Goal: Contribute content

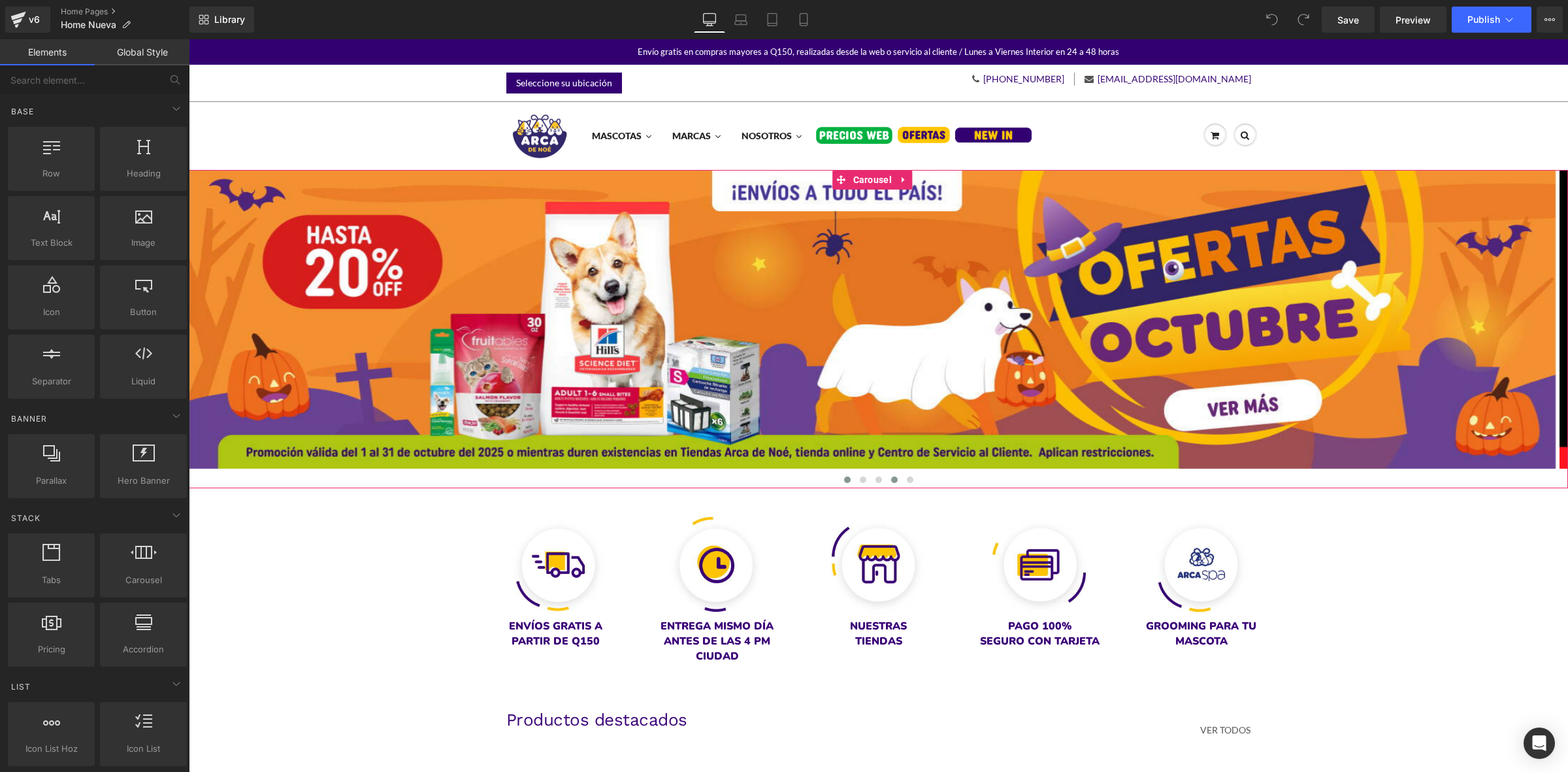
drag, startPoint x: 873, startPoint y: 479, endPoint x: 889, endPoint y: 477, distance: 16.1
click at [875, 479] on span at bounding box center [879, 479] width 6 height 6
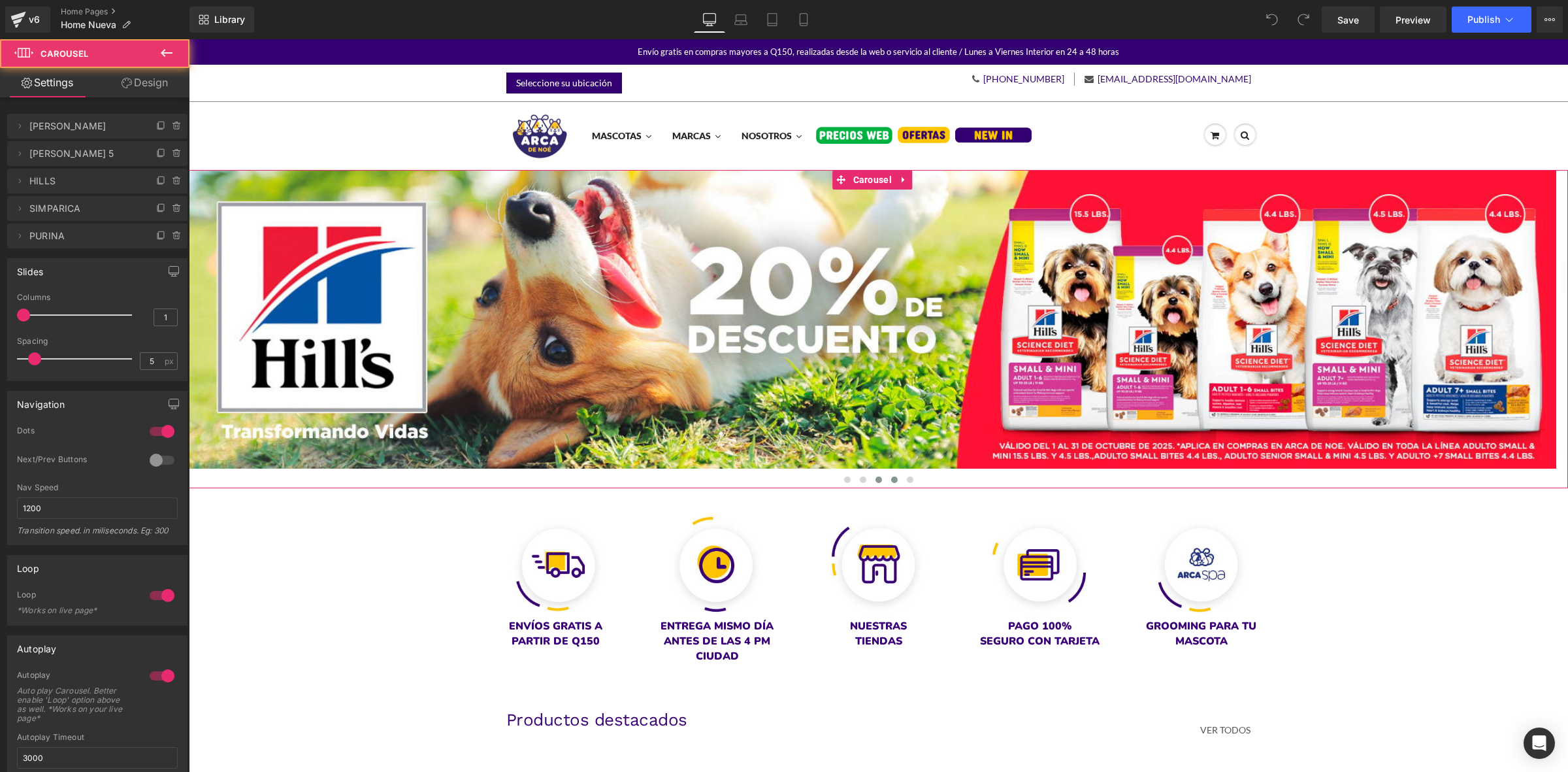
click at [892, 477] on span at bounding box center [895, 479] width 6 height 6
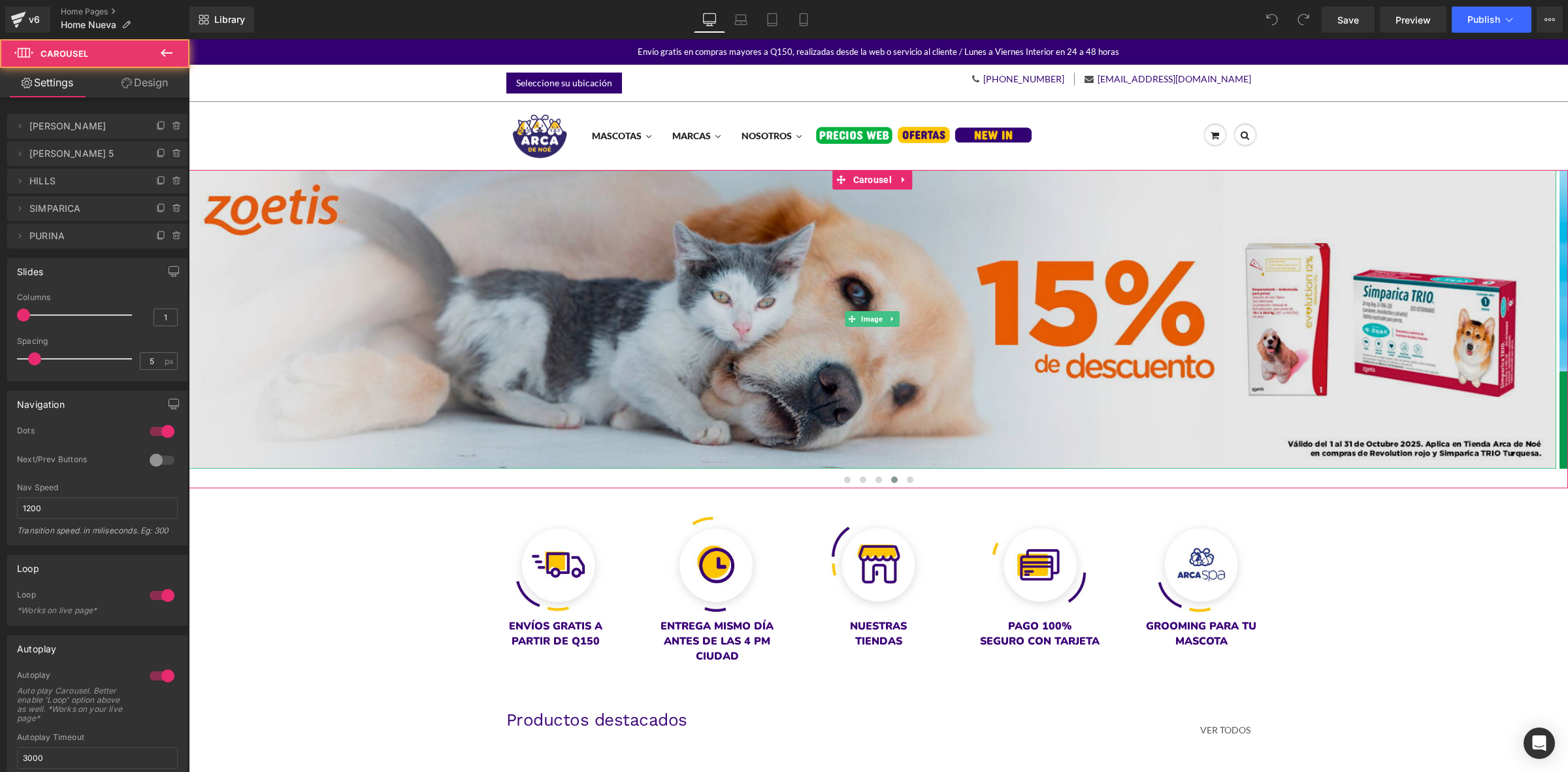
click at [801, 311] on img at bounding box center [872, 320] width 1367 height 300
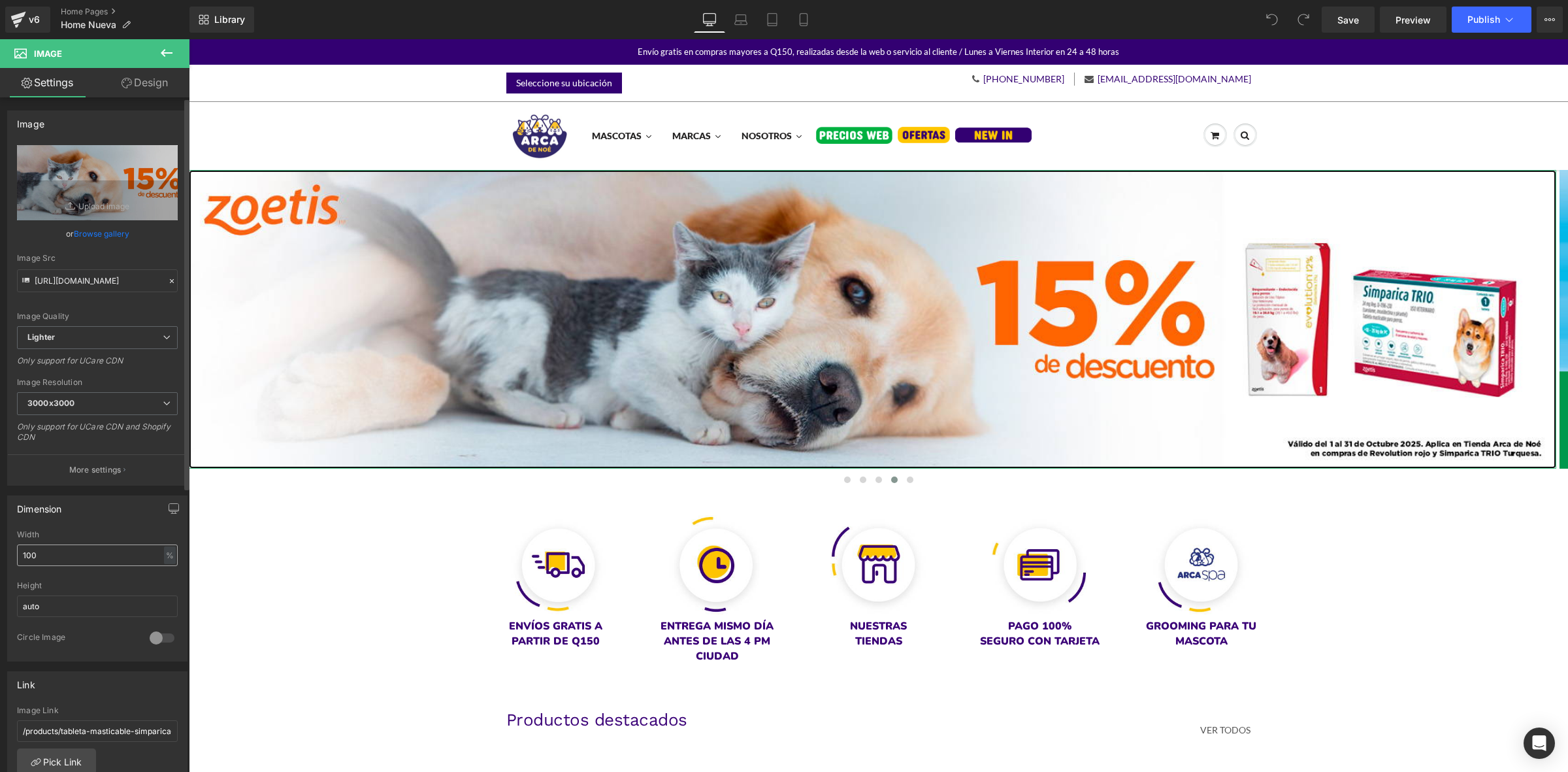
scroll to position [245, 0]
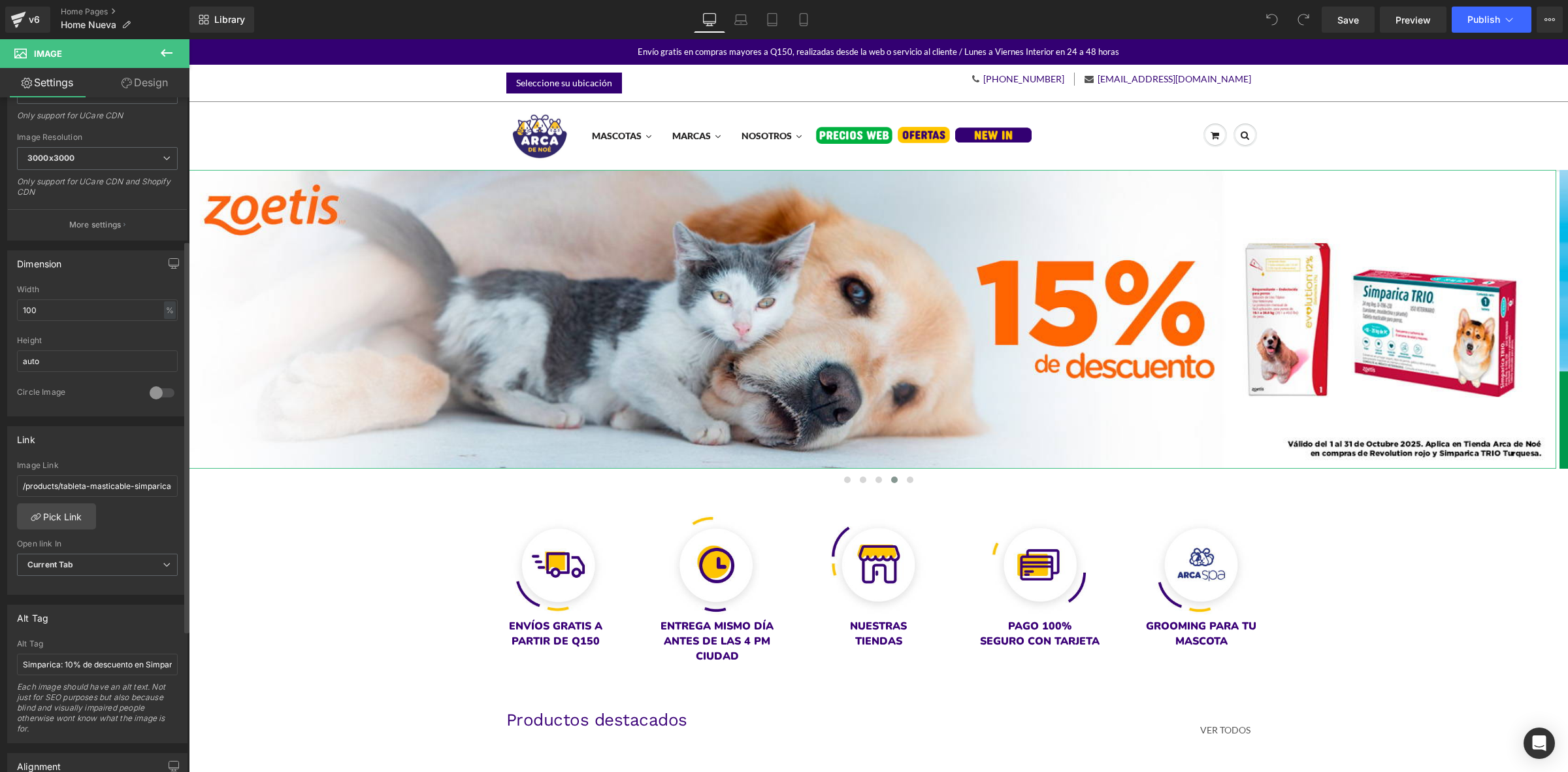
click at [89, 681] on div "Alt Tag Simparica: 10% de descuento en Simparica Trio de 1 tableta Each image s…" at bounding box center [97, 691] width 161 height 103
click at [109, 487] on input "/products/tableta-masticable-simparica-trio" at bounding box center [97, 486] width 161 height 22
paste input "[URL][DOMAIN_NAME]"
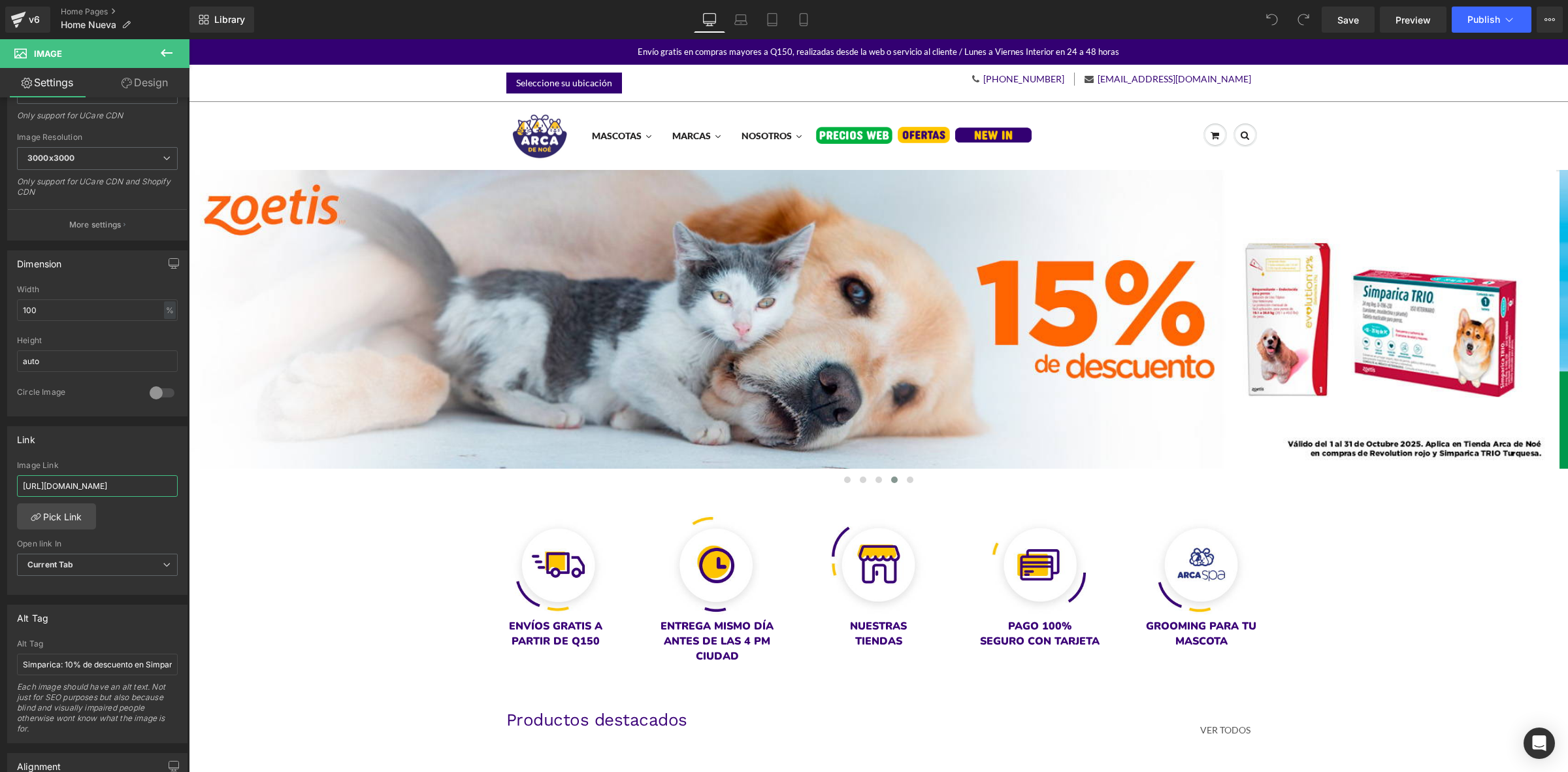
scroll to position [0, 18]
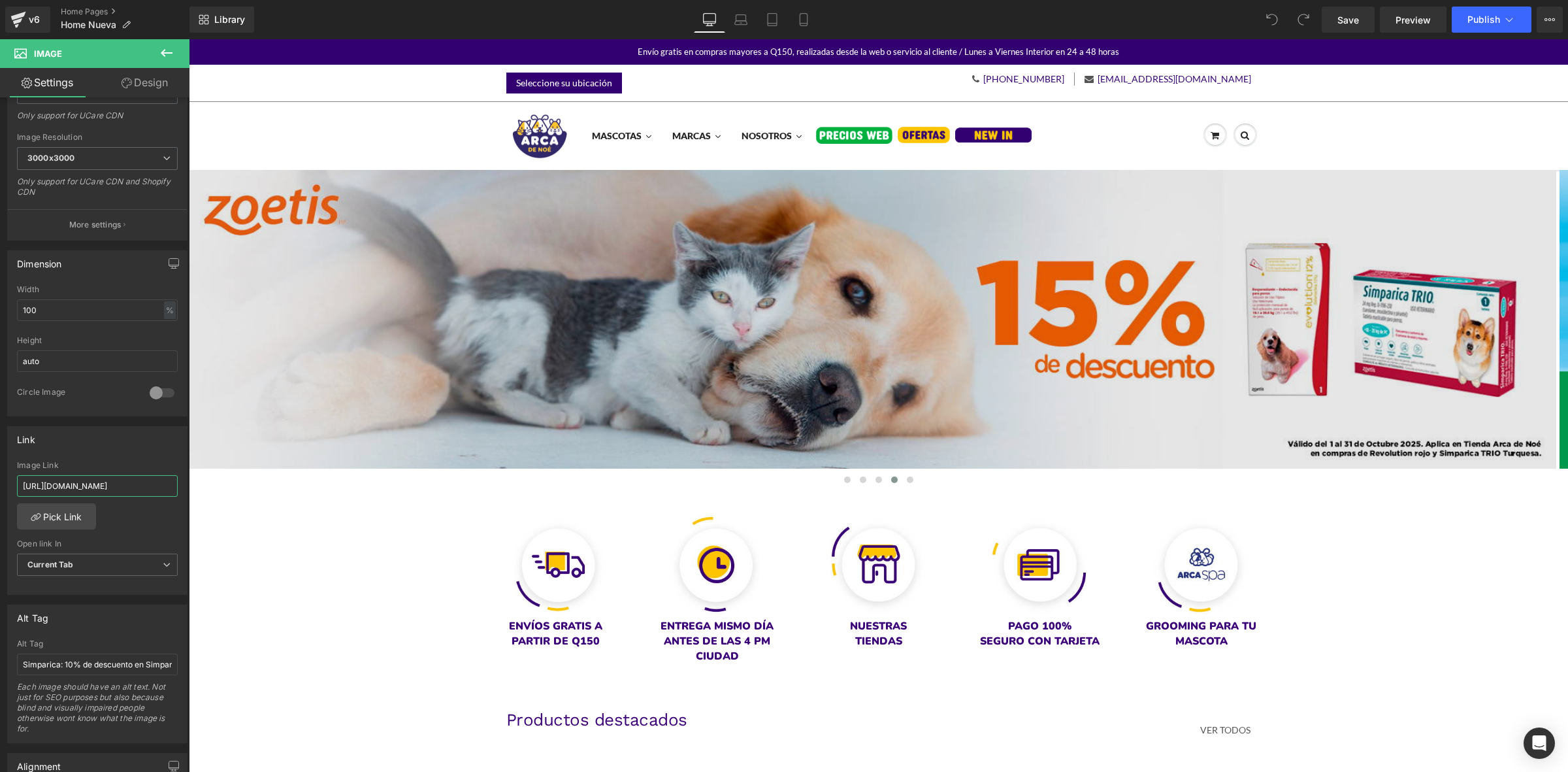
type input "[URL][DOMAIN_NAME]"
click at [657, 338] on img at bounding box center [872, 320] width 1367 height 300
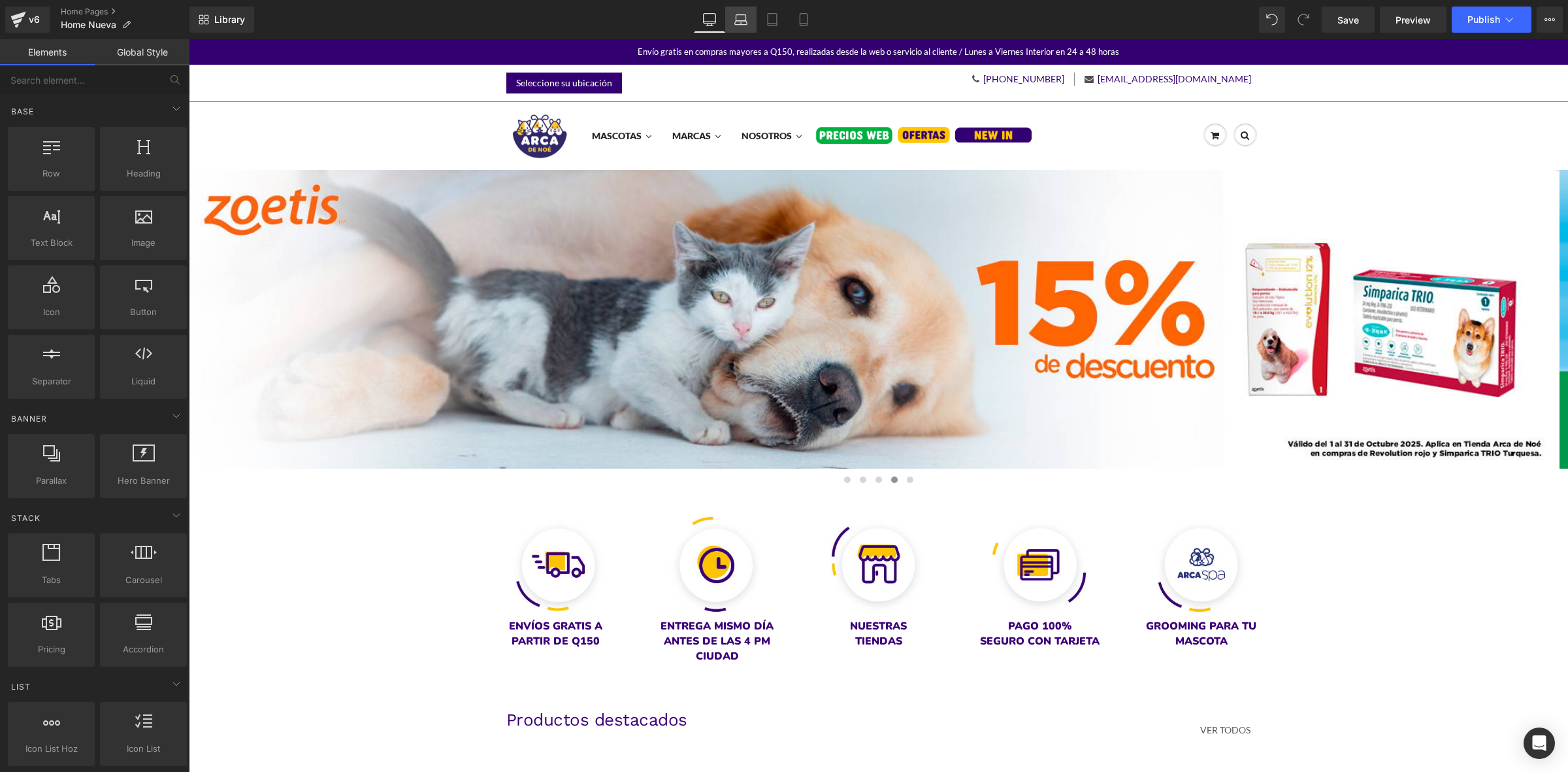
click at [751, 22] on link "Laptop" at bounding box center [741, 19] width 31 height 26
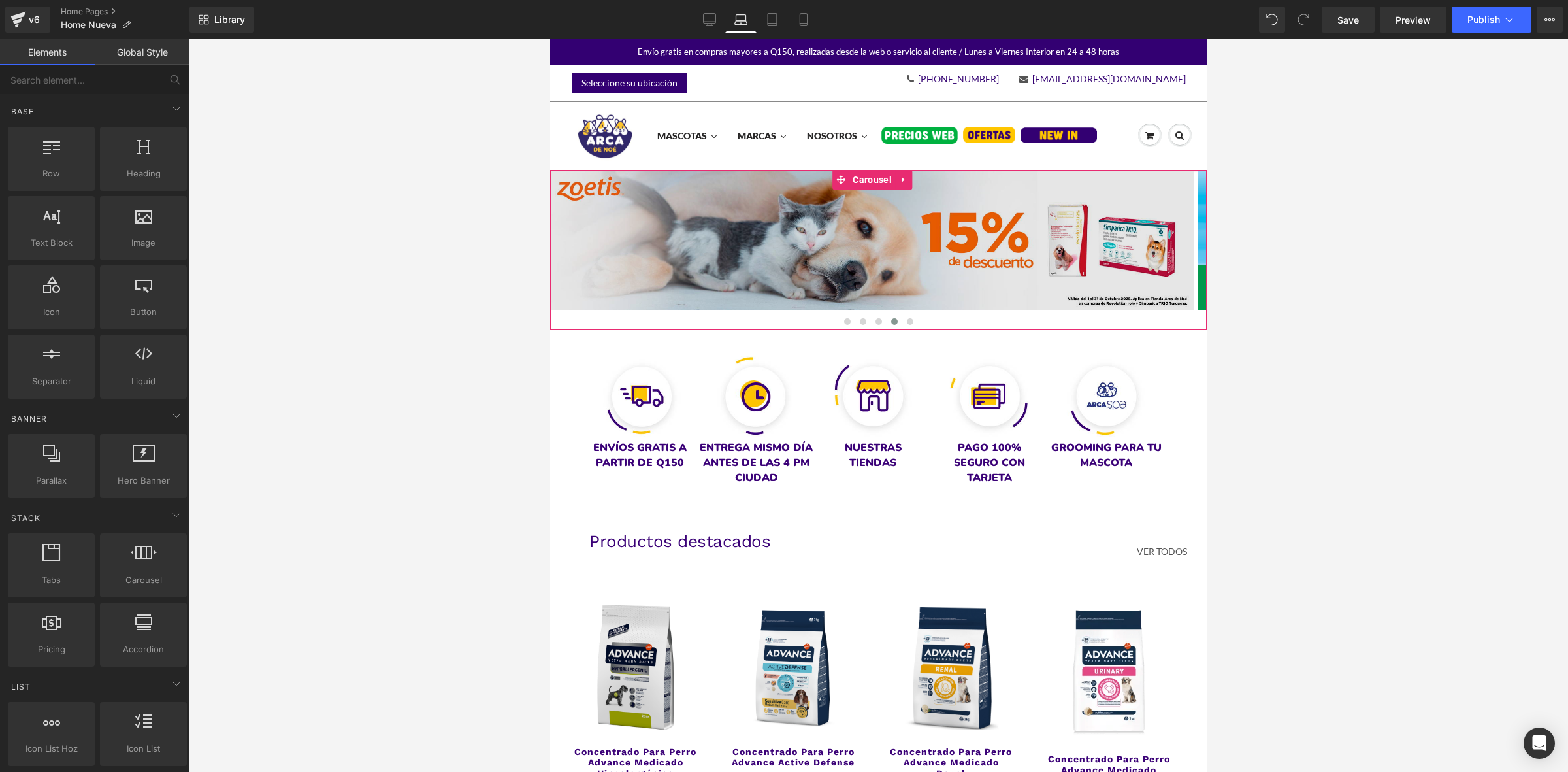
click at [867, 278] on img at bounding box center [872, 240] width 644 height 141
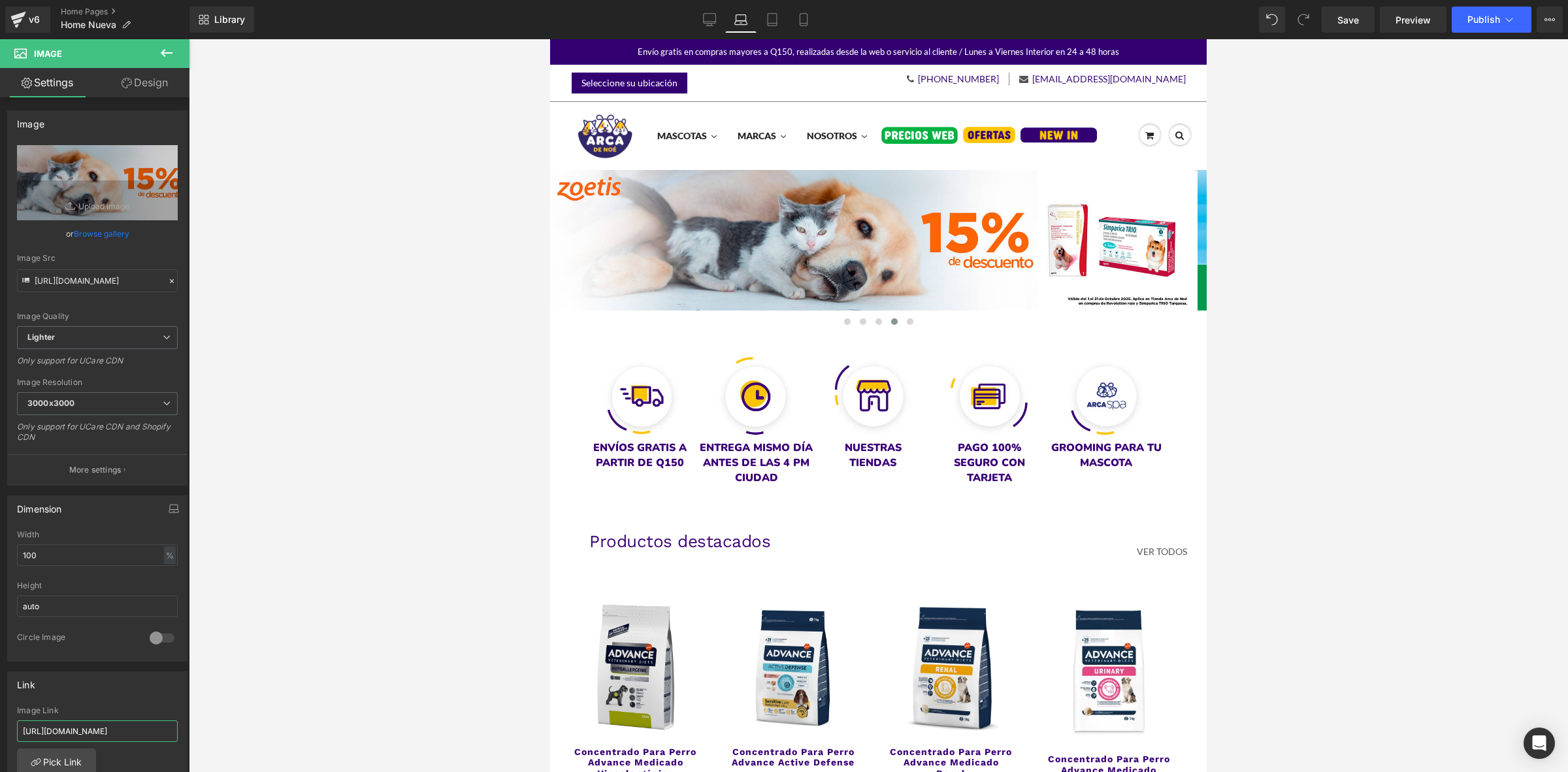
scroll to position [0, 18]
drag, startPoint x: 77, startPoint y: 727, endPoint x: 232, endPoint y: 726, distance: 155.0
click at [232, 726] on div "You are previewing how the will restyle your page. You can not edit Elements in…" at bounding box center [784, 397] width 1568 height 795
click at [767, 23] on icon at bounding box center [772, 19] width 13 height 13
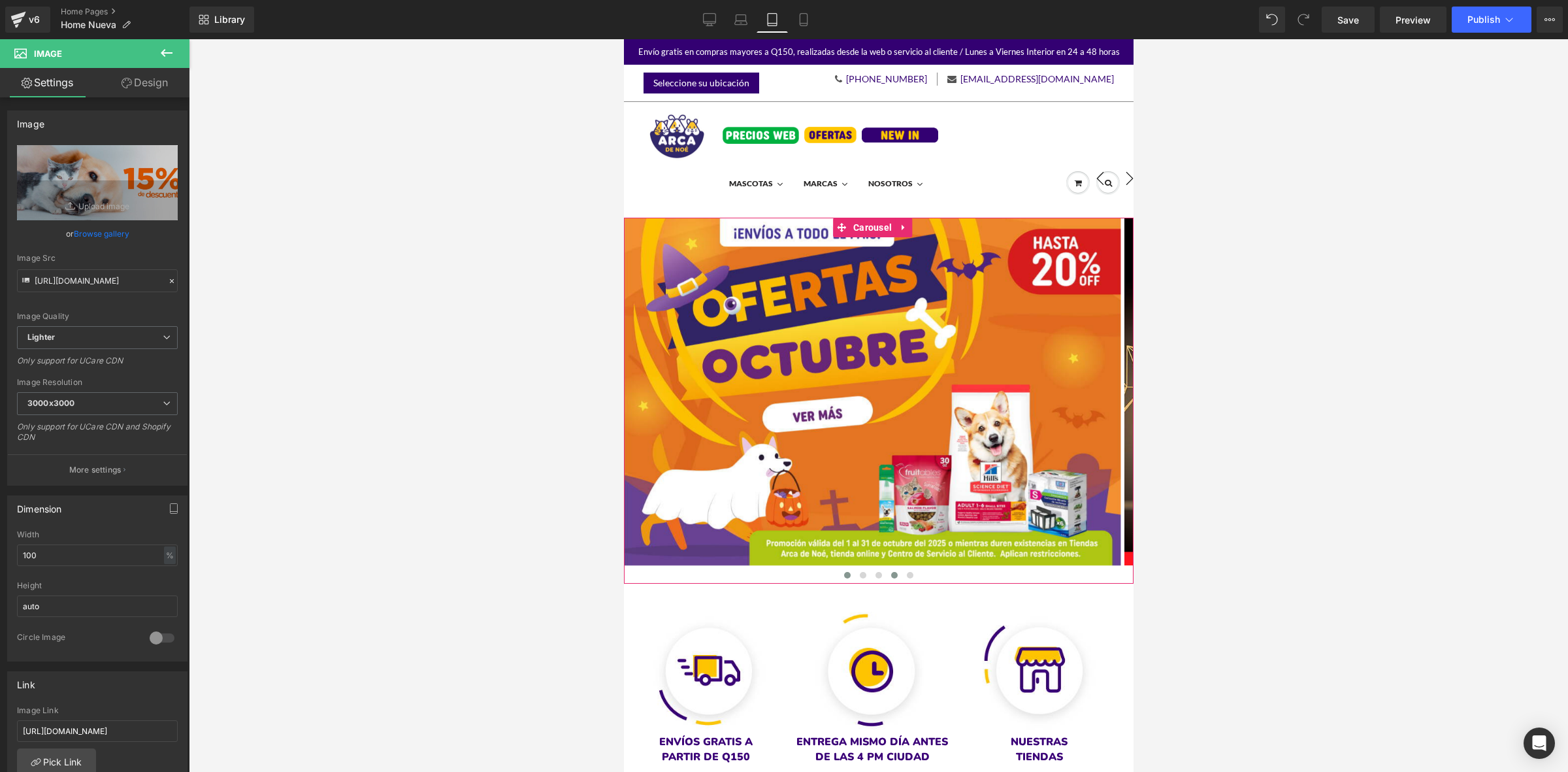
click at [891, 573] on span at bounding box center [894, 575] width 6 height 6
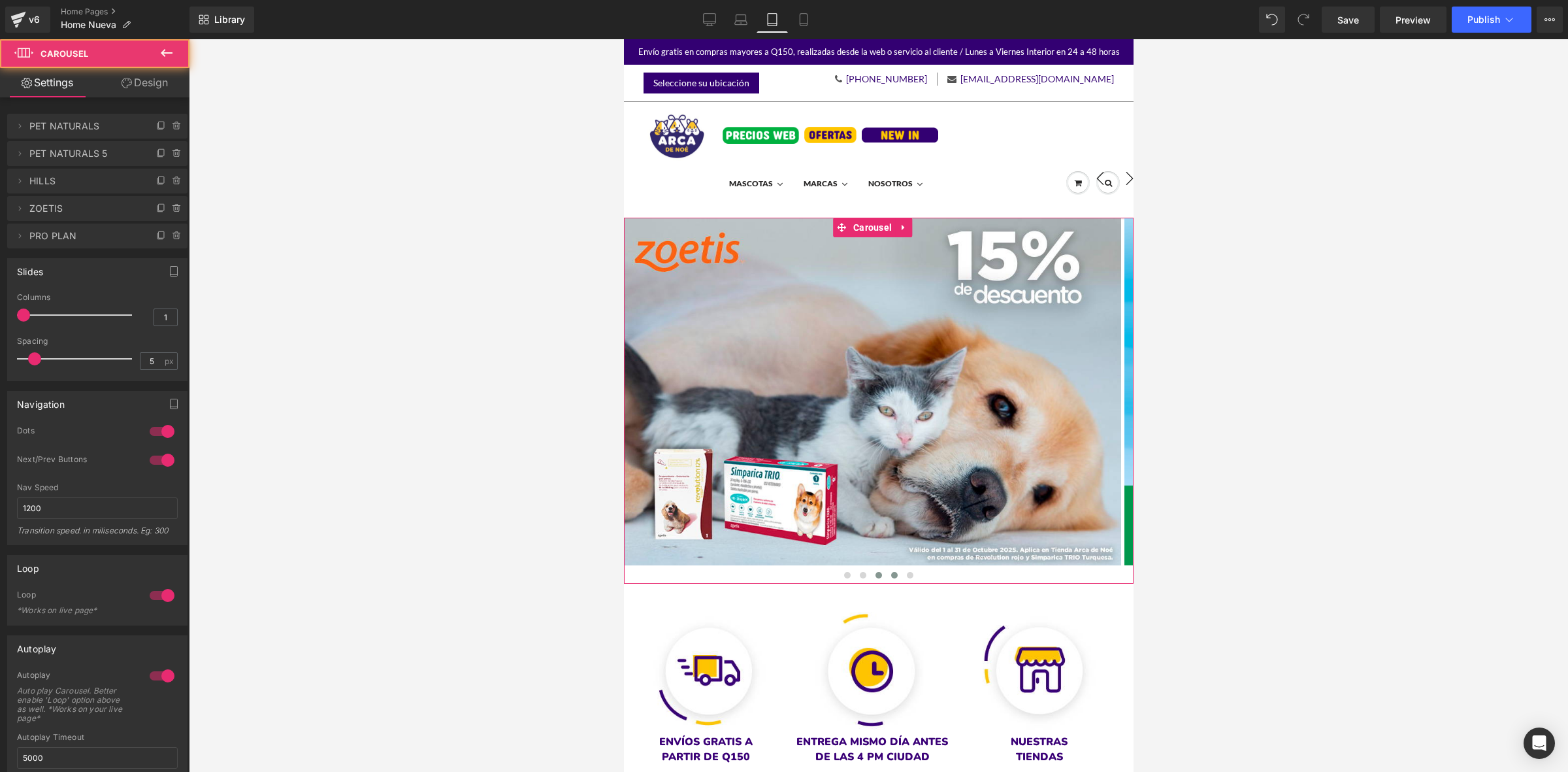
click at [871, 577] on button at bounding box center [878, 575] width 15 height 13
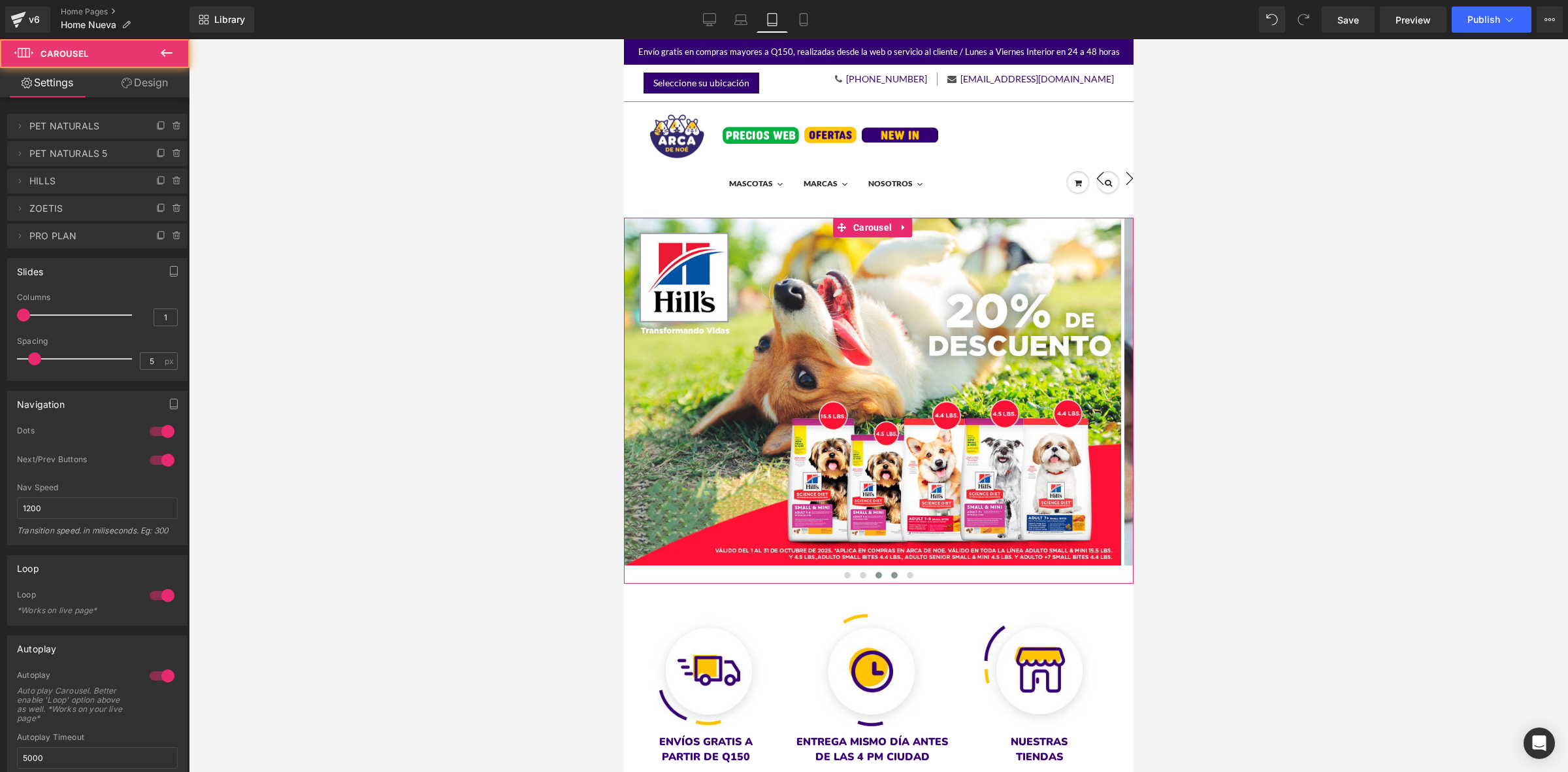
click at [886, 573] on button at bounding box center [893, 575] width 15 height 13
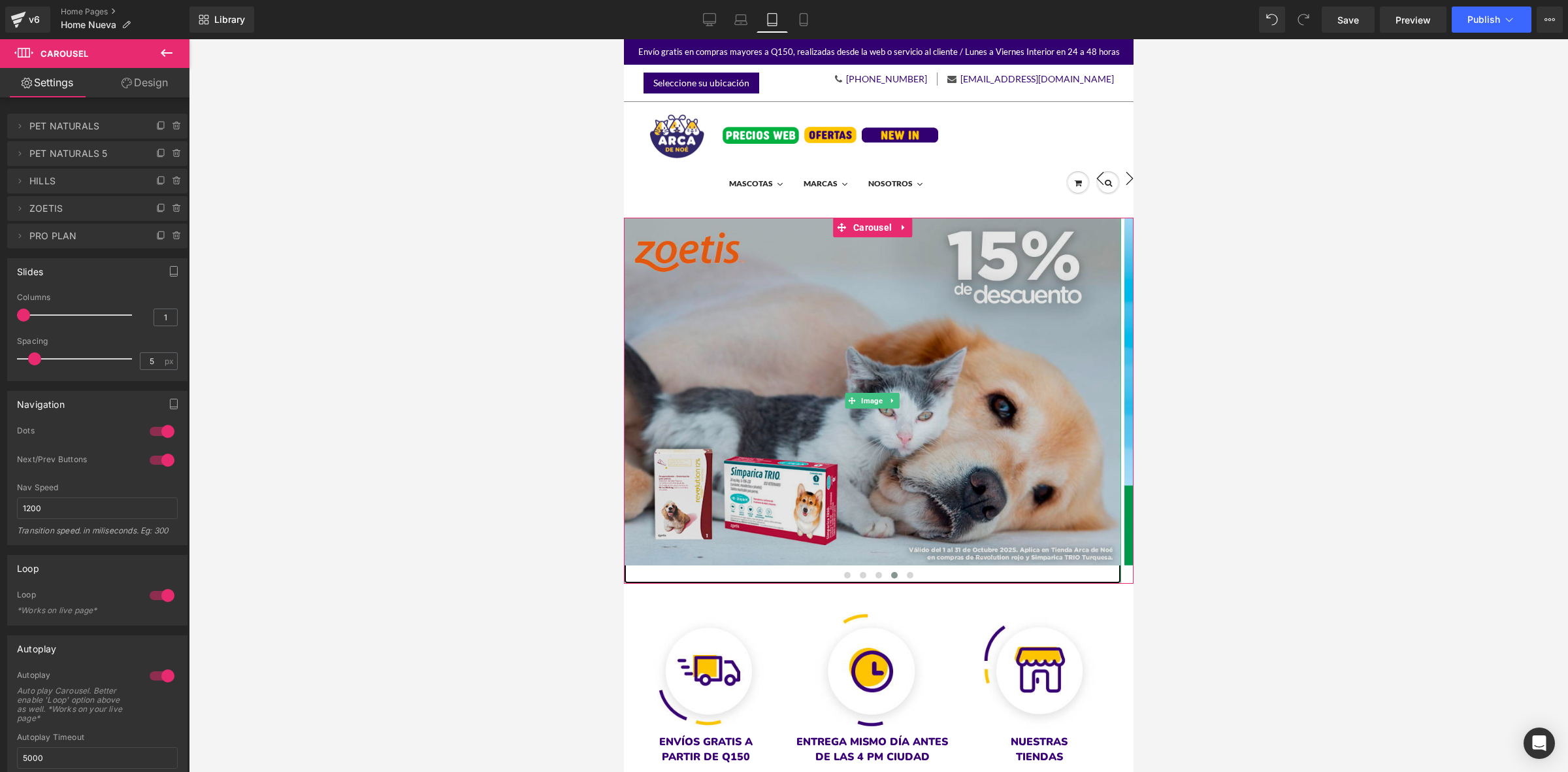
click at [875, 351] on img at bounding box center [871, 401] width 497 height 367
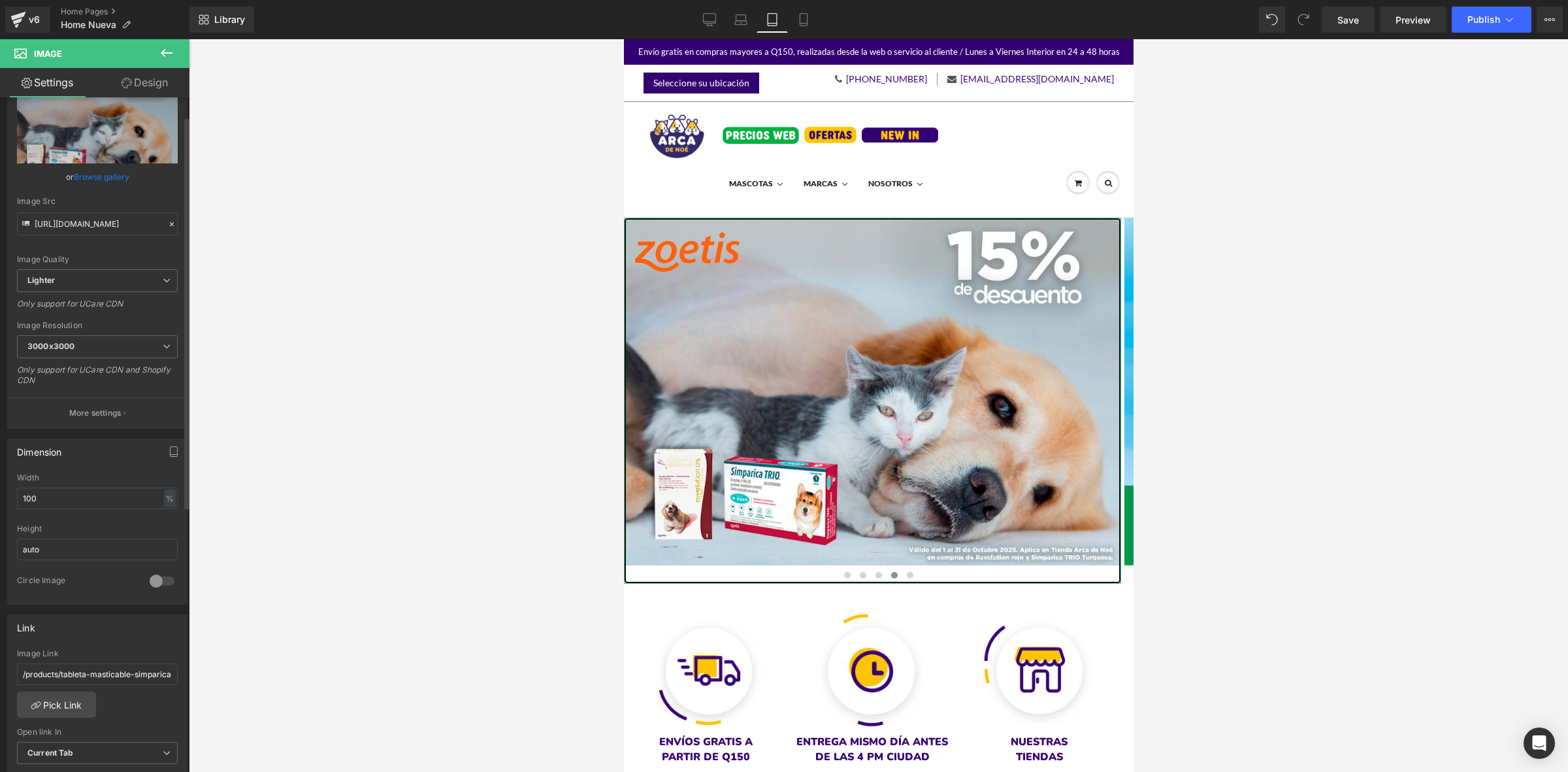
scroll to position [81, 0]
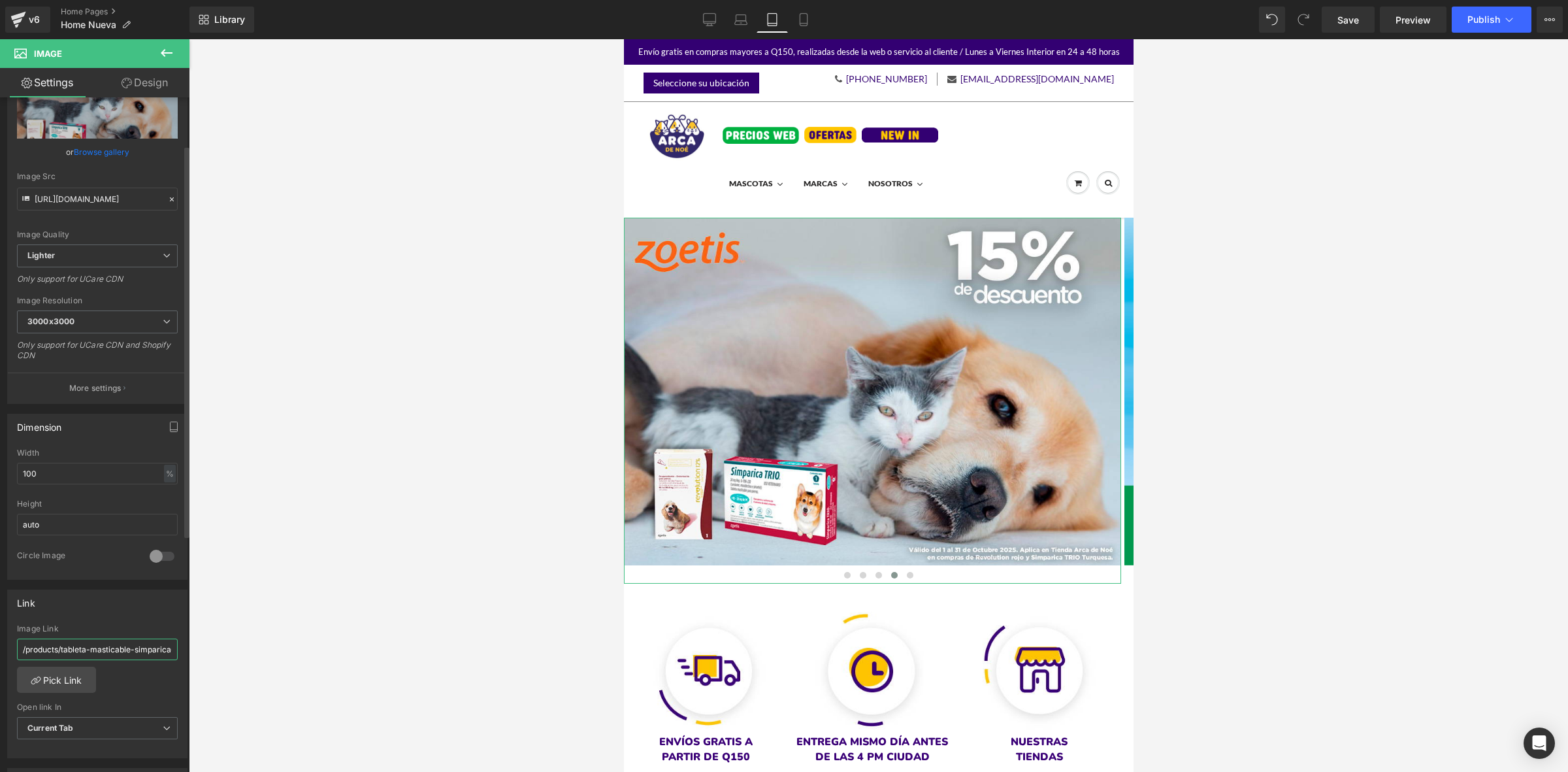
click at [52, 652] on input "/products/tableta-masticable-simparica-trio" at bounding box center [97, 650] width 161 height 22
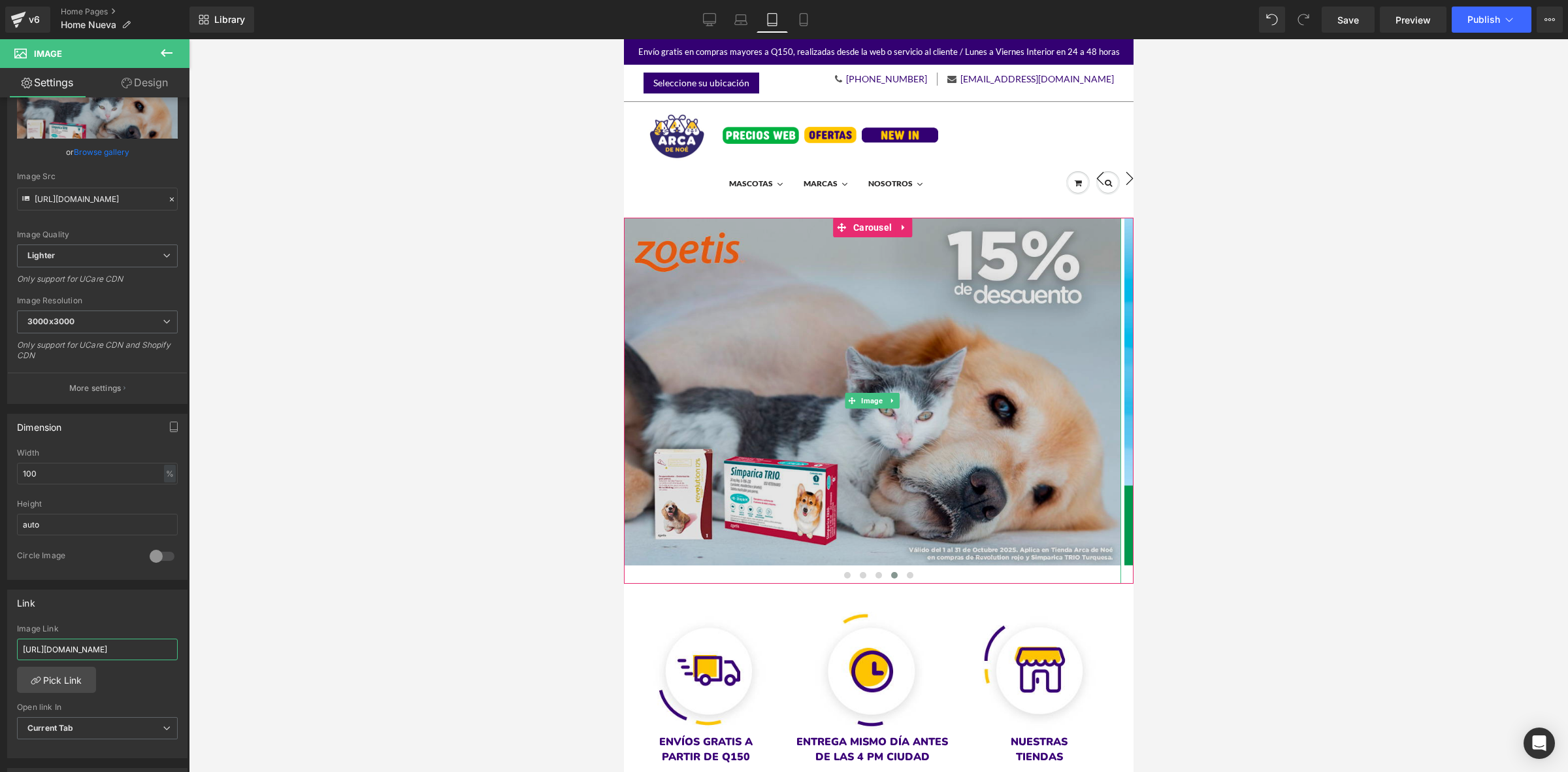
type input "[URL][DOMAIN_NAME]"
click at [832, 366] on img at bounding box center [871, 401] width 497 height 367
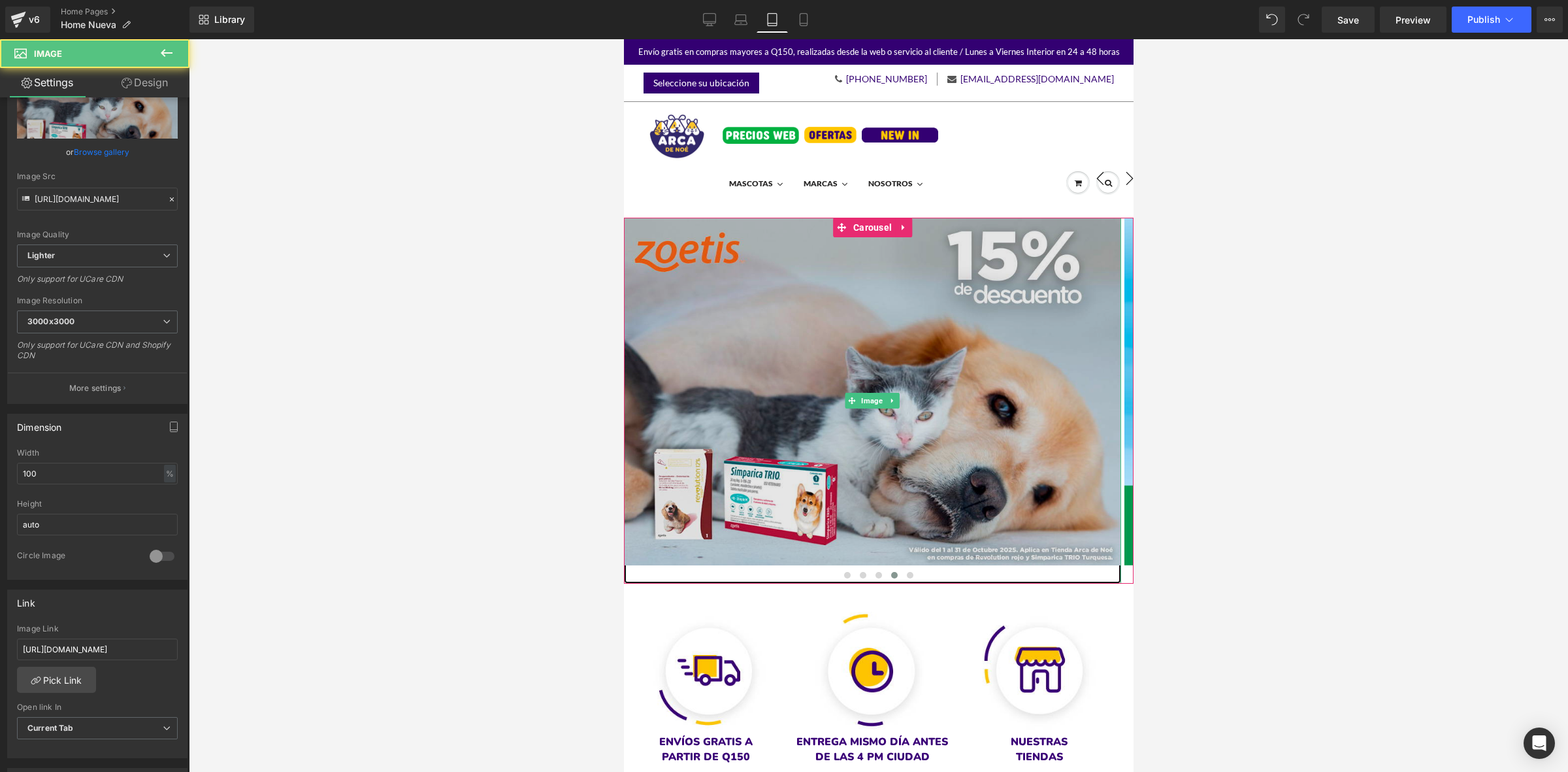
scroll to position [0, 0]
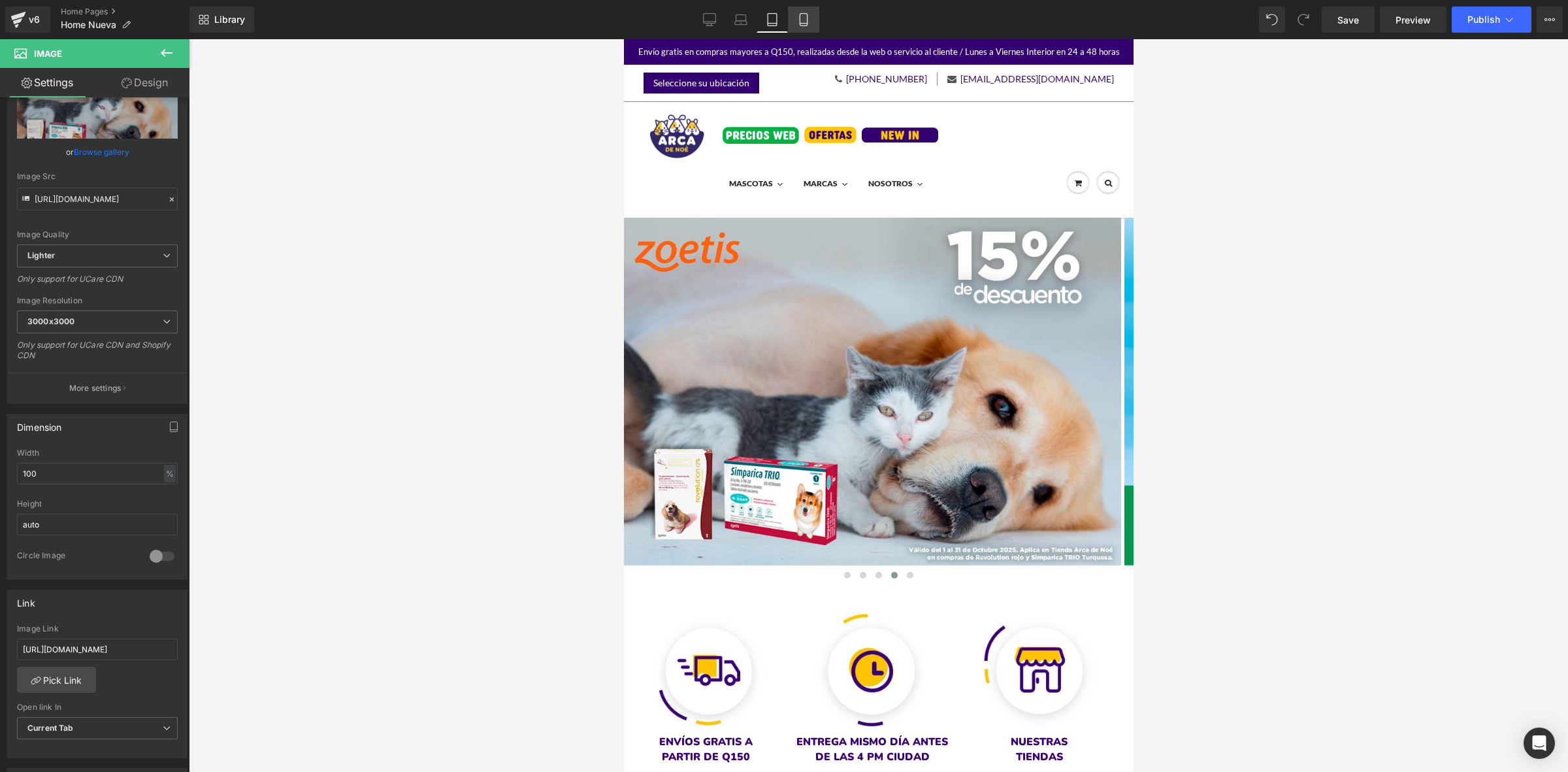
click at [798, 22] on icon at bounding box center [804, 19] width 13 height 13
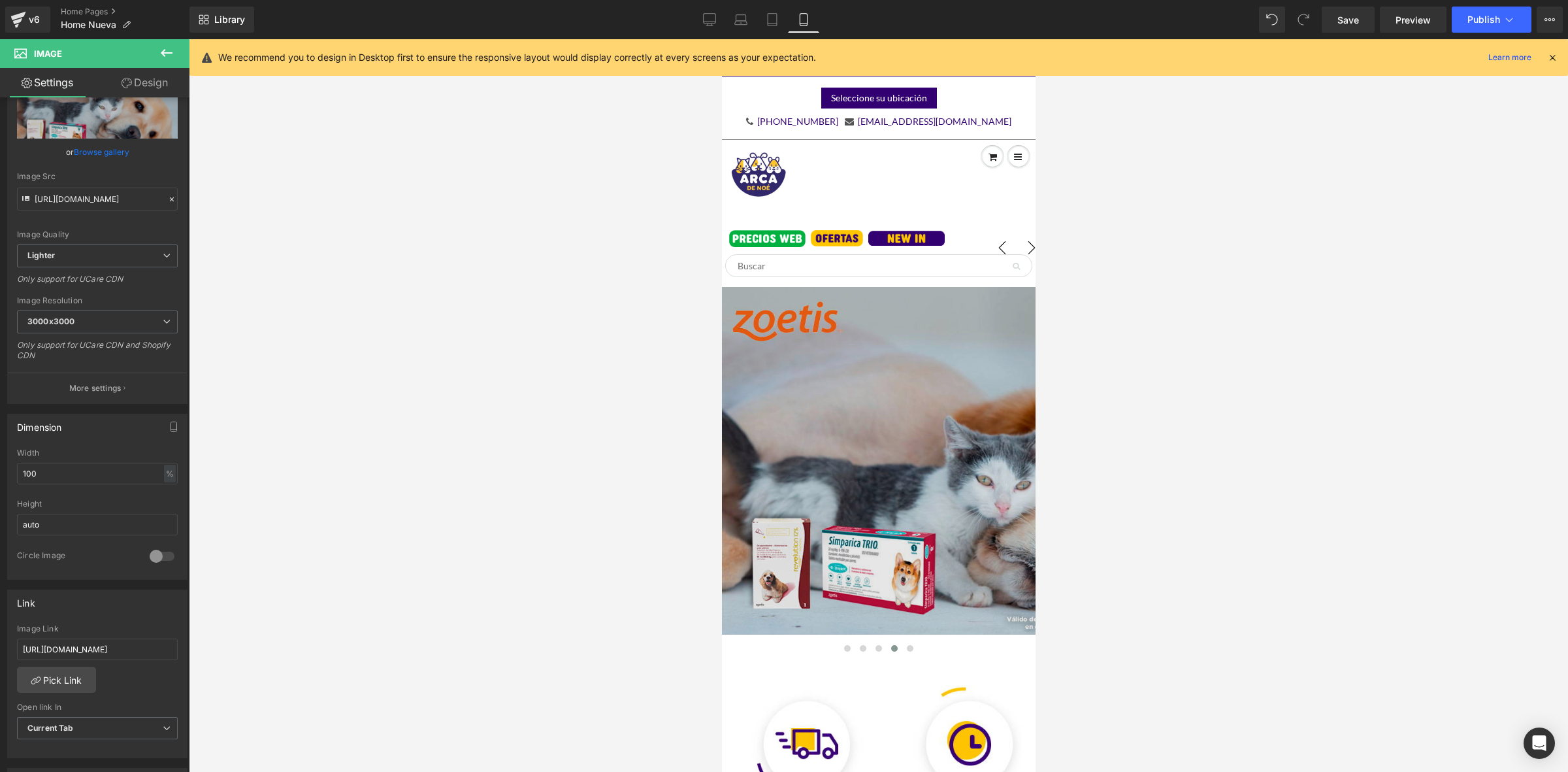
scroll to position [69, 0]
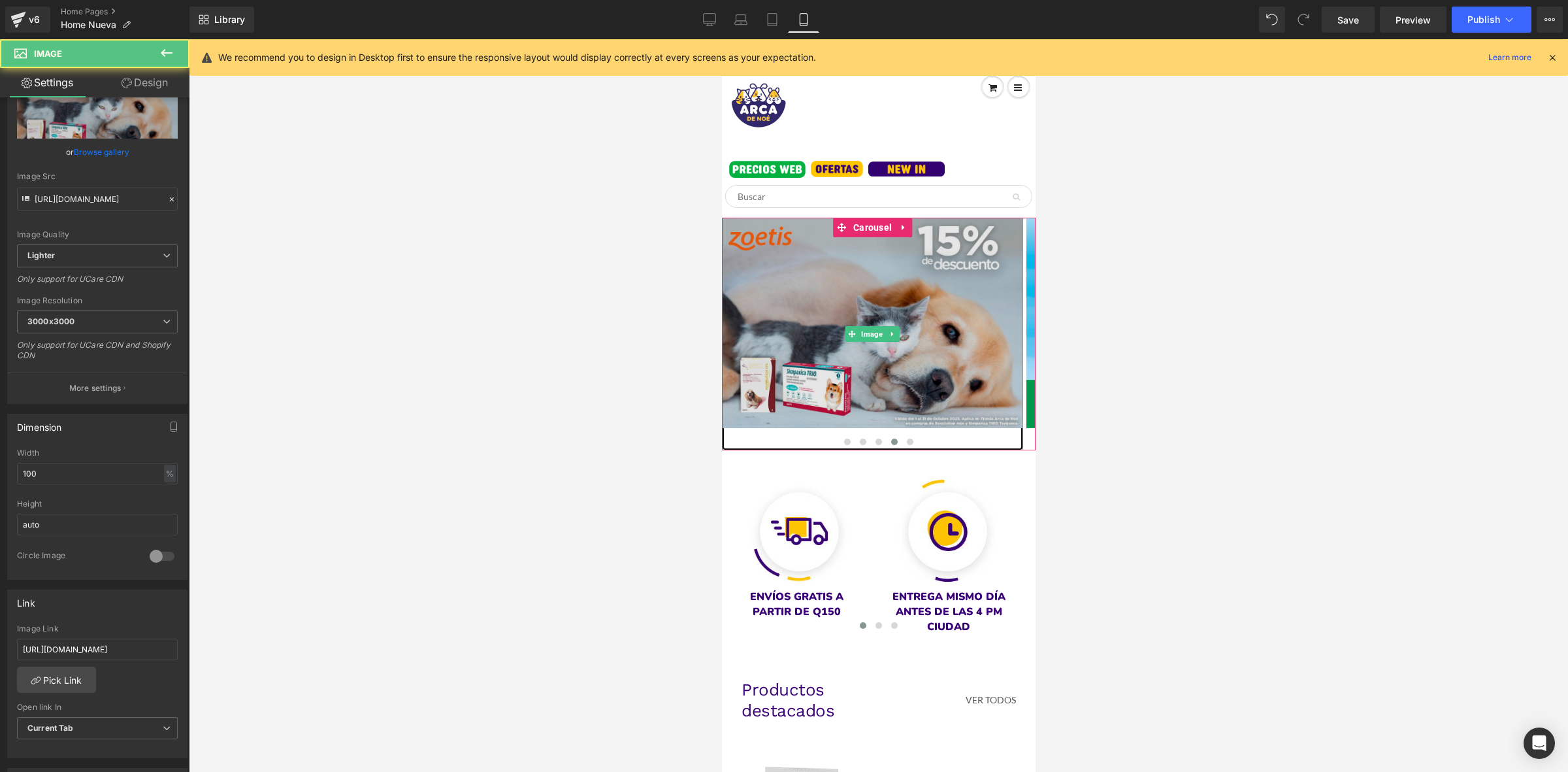
click at [900, 338] on img at bounding box center [872, 334] width 301 height 234
click at [929, 356] on img at bounding box center [872, 334] width 301 height 234
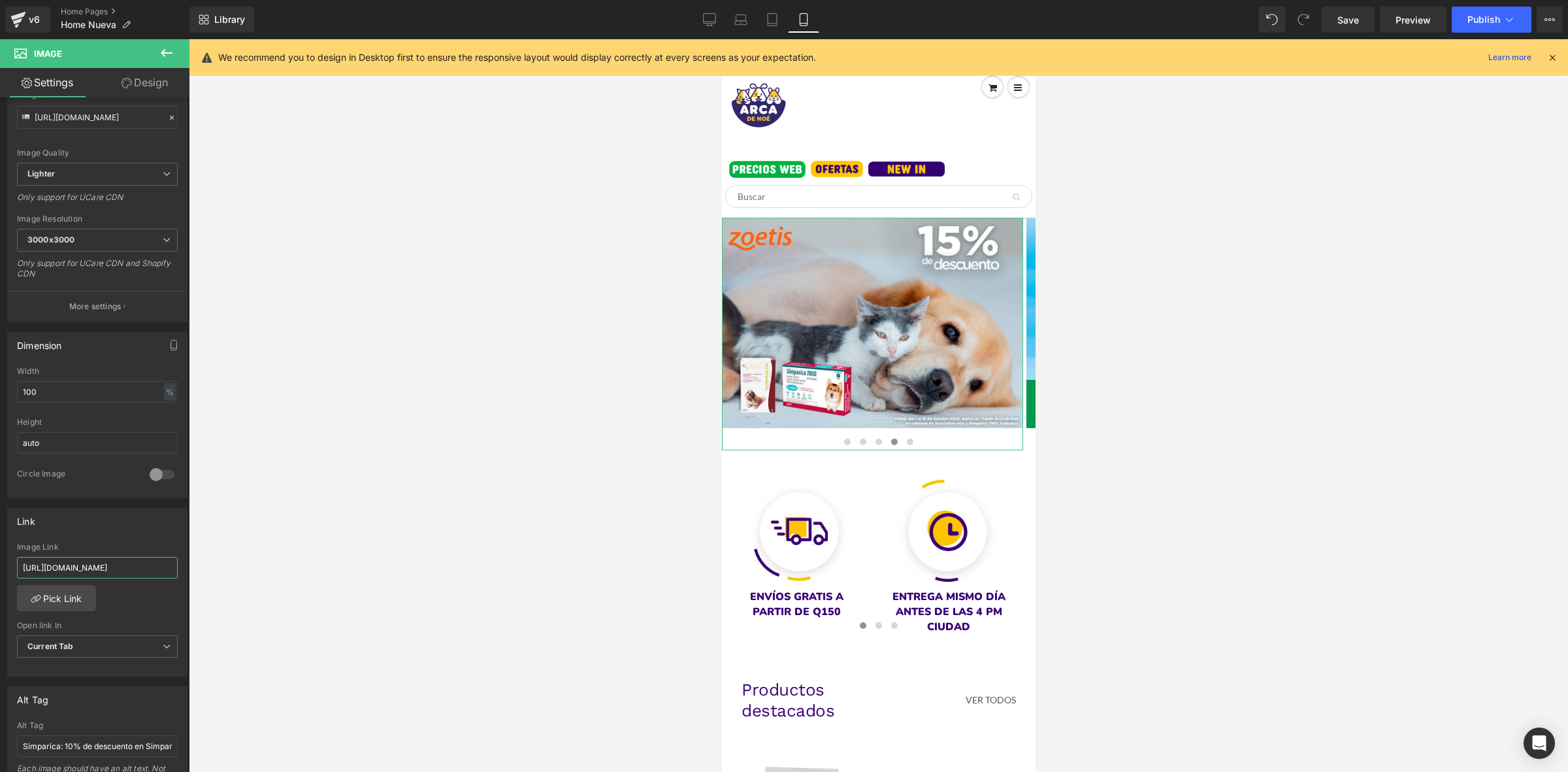
scroll to position [0, 18]
drag, startPoint x: 70, startPoint y: 566, endPoint x: 126, endPoint y: 562, distance: 56.1
click at [226, 562] on div "You are previewing how the will restyle your page. You can not edit Elements in…" at bounding box center [784, 397] width 1568 height 795
click at [1352, 15] on span "Save" at bounding box center [1348, 19] width 22 height 14
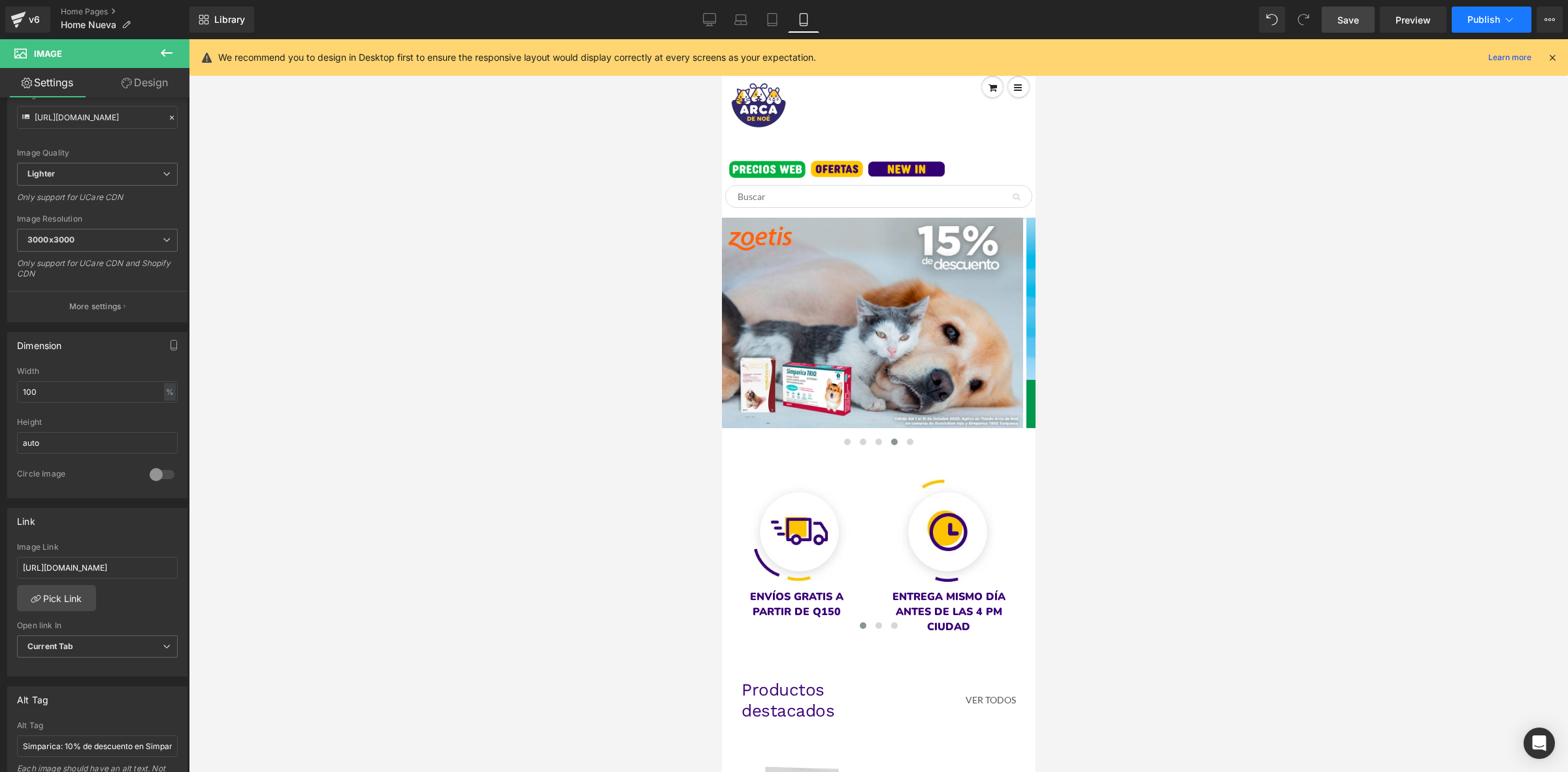
click at [1475, 20] on span "Publish" at bounding box center [1483, 19] width 33 height 10
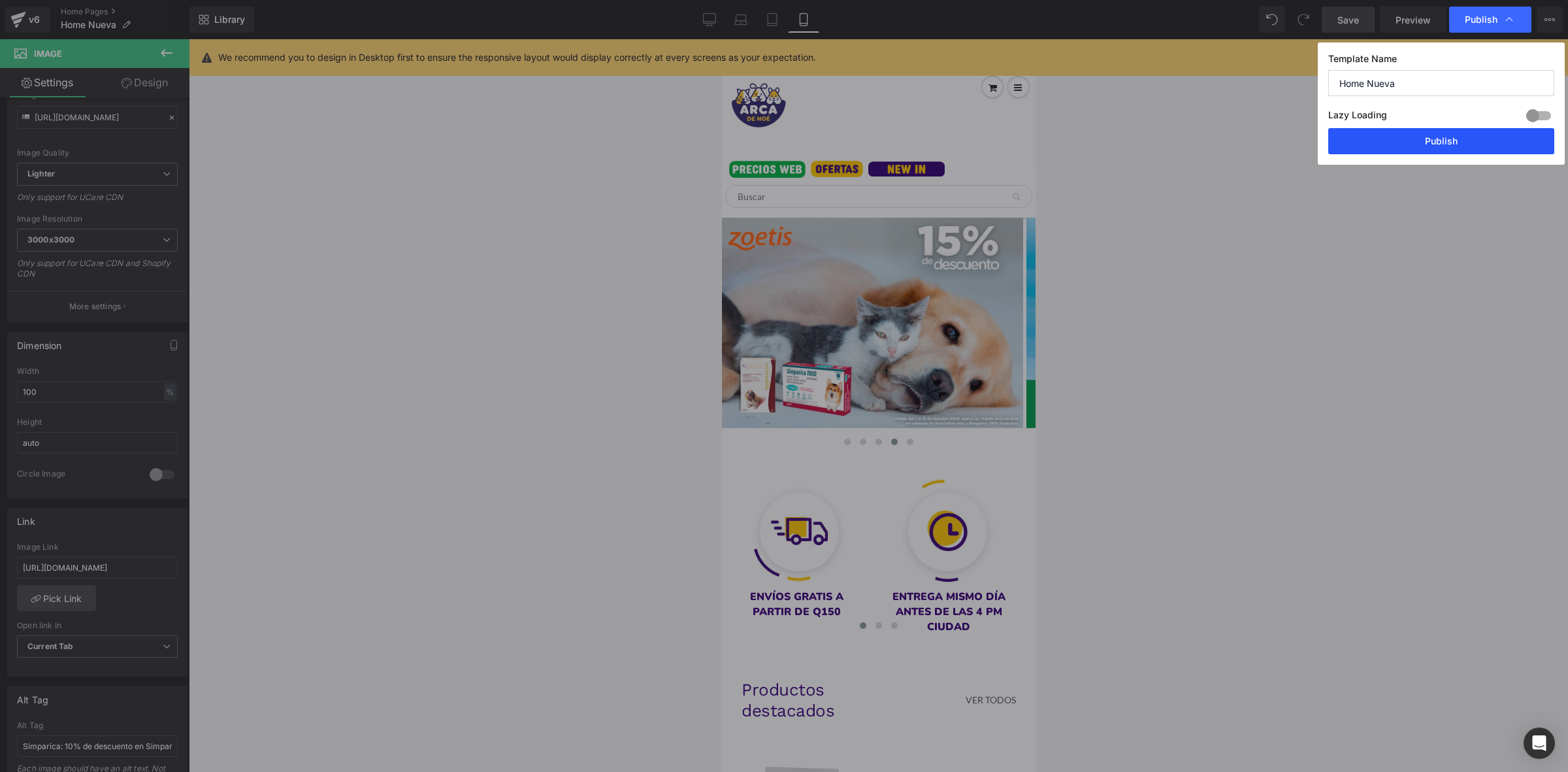
click at [1411, 136] on button "Publish" at bounding box center [1441, 141] width 226 height 26
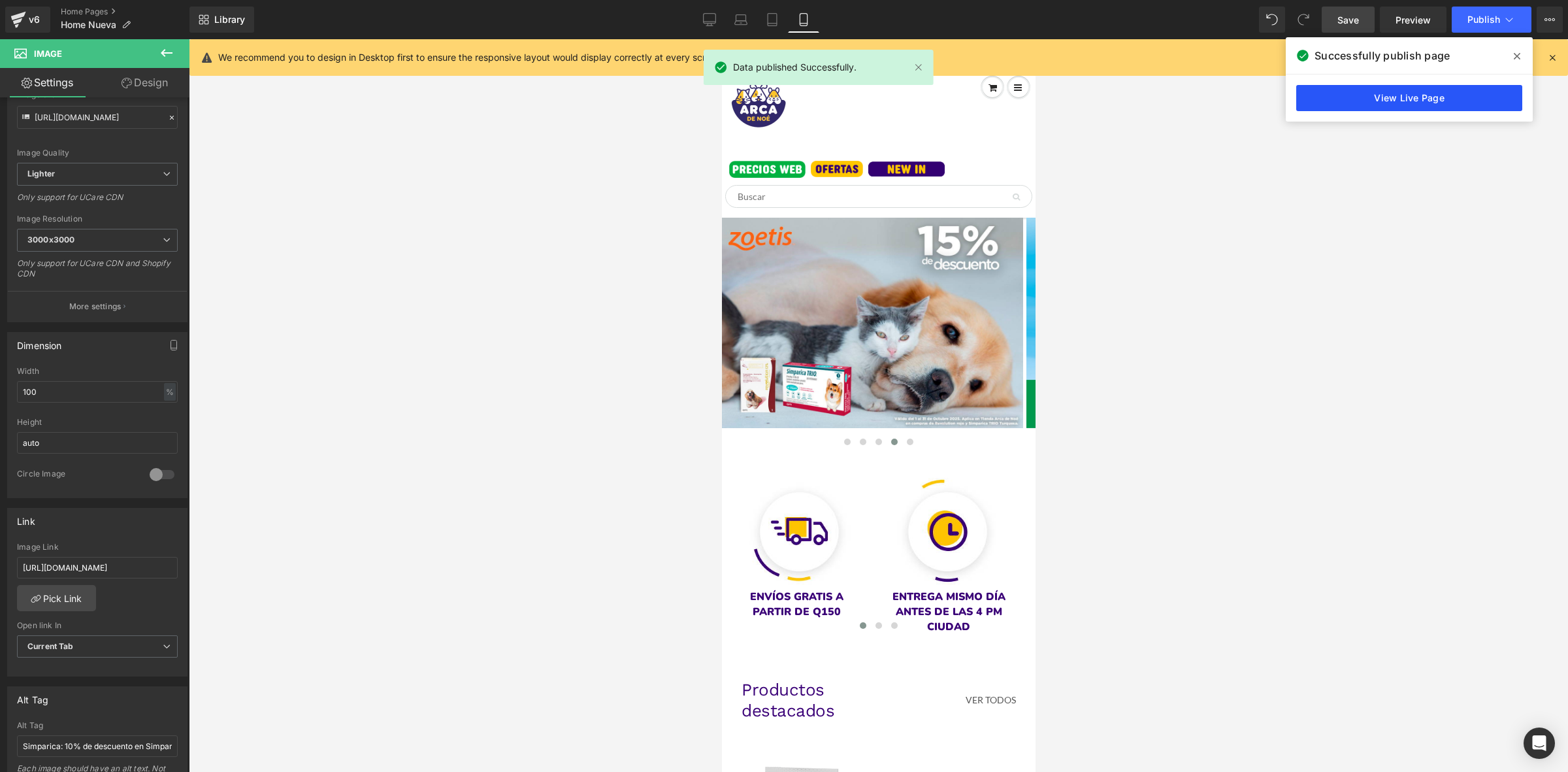
click at [1400, 93] on link "View Live Page" at bounding box center [1409, 98] width 226 height 26
